Goal: Task Accomplishment & Management: Manage account settings

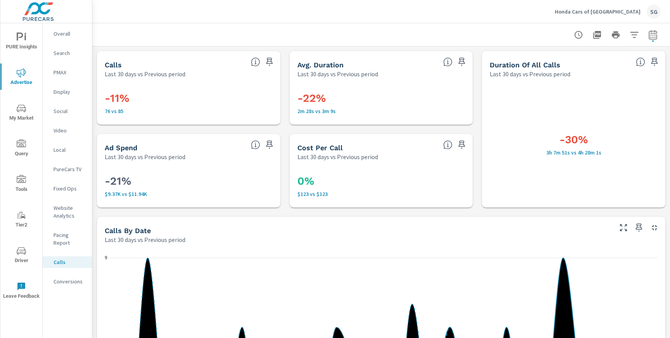
click at [633, 16] on div "Honda Cars of Bellevue SG" at bounding box center [608, 12] width 106 height 14
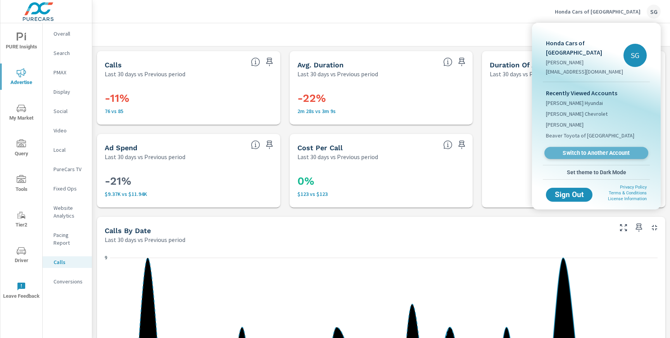
click at [571, 150] on span "Switch to Another Account" at bounding box center [595, 153] width 95 height 7
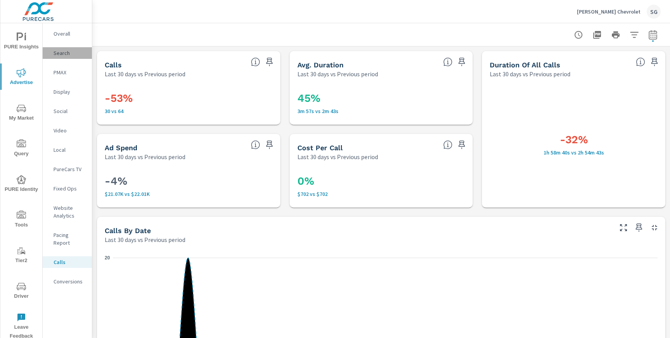
click at [61, 58] on div "Search" at bounding box center [67, 53] width 49 height 12
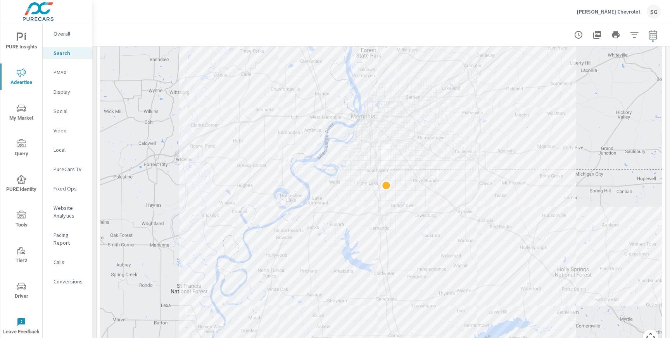
scroll to position [161, 0]
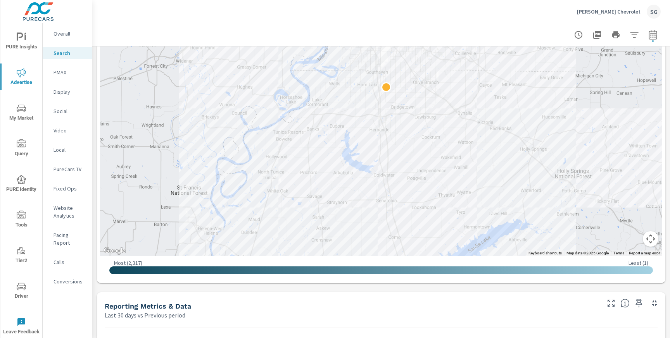
scroll to position [255, 0]
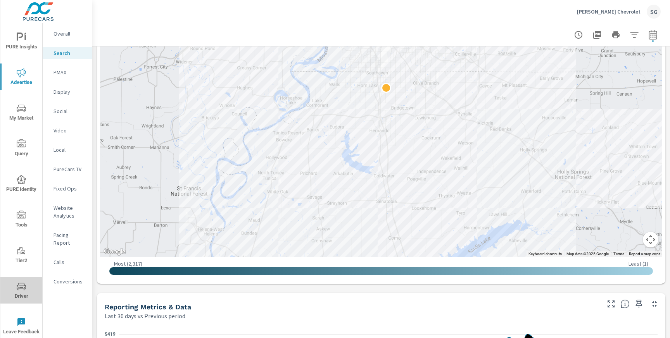
click at [21, 294] on span "Driver" at bounding box center [21, 291] width 37 height 19
